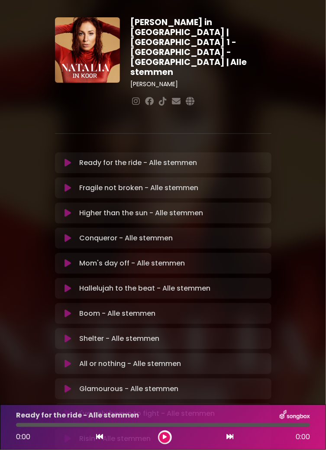
scroll to position [27, 0]
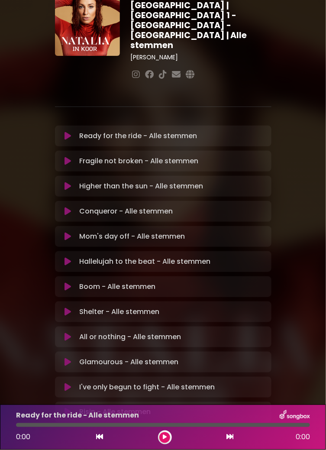
click at [169, 432] on div at bounding box center [165, 438] width 14 height 14
click at [166, 440] on icon at bounding box center [165, 437] width 4 height 5
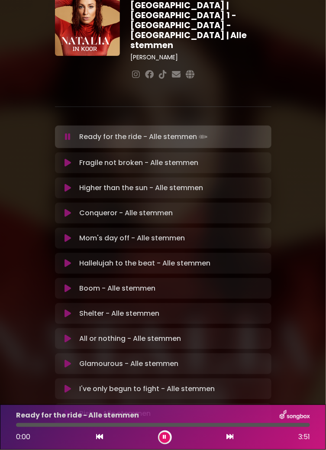
click at [166, 440] on icon at bounding box center [164, 437] width 3 height 5
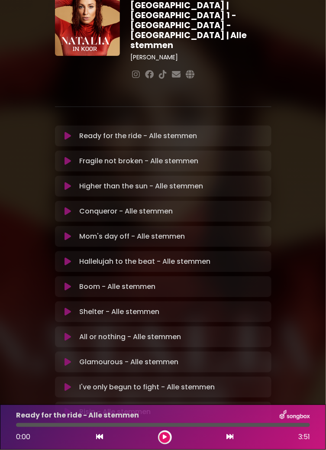
click at [164, 440] on icon at bounding box center [165, 437] width 4 height 5
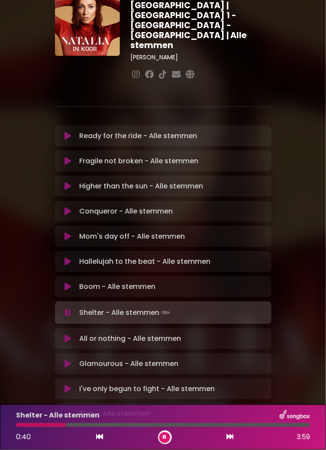
click at [177, 445] on div "0:40 3:59" at bounding box center [163, 438] width 305 height 14
click at [167, 443] on button at bounding box center [164, 437] width 11 height 11
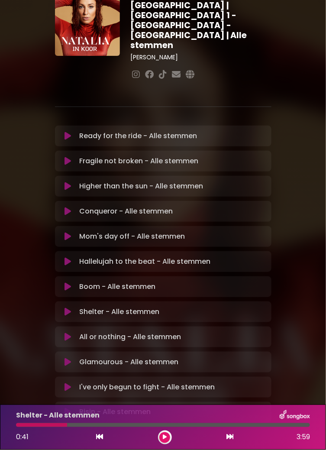
click at [165, 450] on div "Shelter - Alle stemmen 0:41 3:59" at bounding box center [163, 427] width 326 height 45
click at [168, 443] on button at bounding box center [164, 437] width 11 height 11
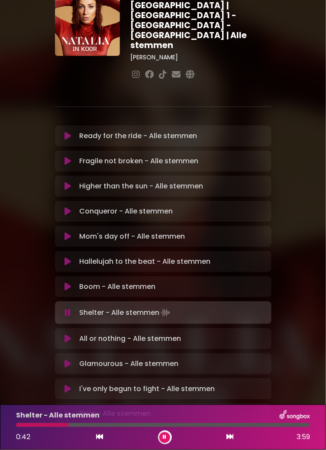
click at [28, 427] on div at bounding box center [42, 425] width 52 height 4
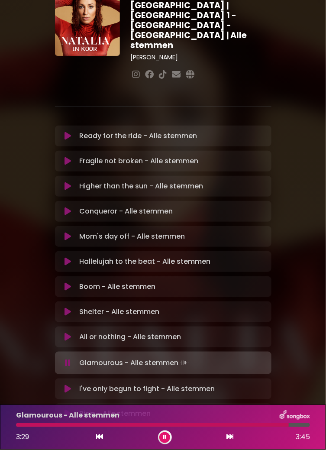
click at [70, 385] on icon at bounding box center [68, 389] width 6 height 9
